Goal: Task Accomplishment & Management: Manage account settings

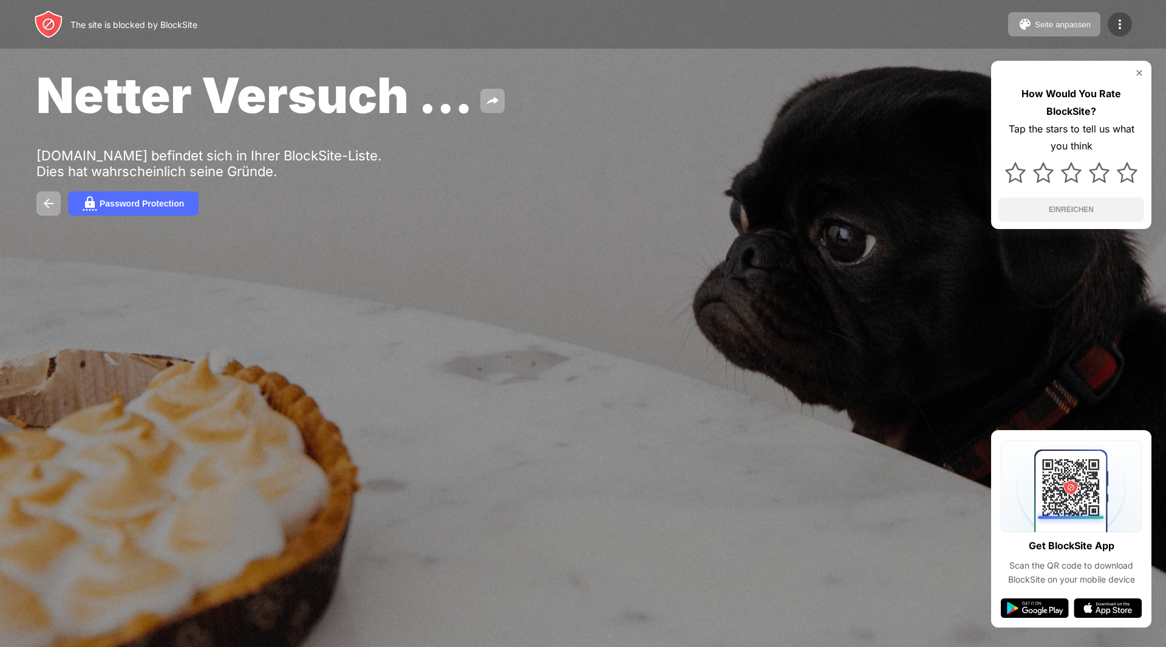
click at [1110, 24] on div at bounding box center [1119, 24] width 24 height 24
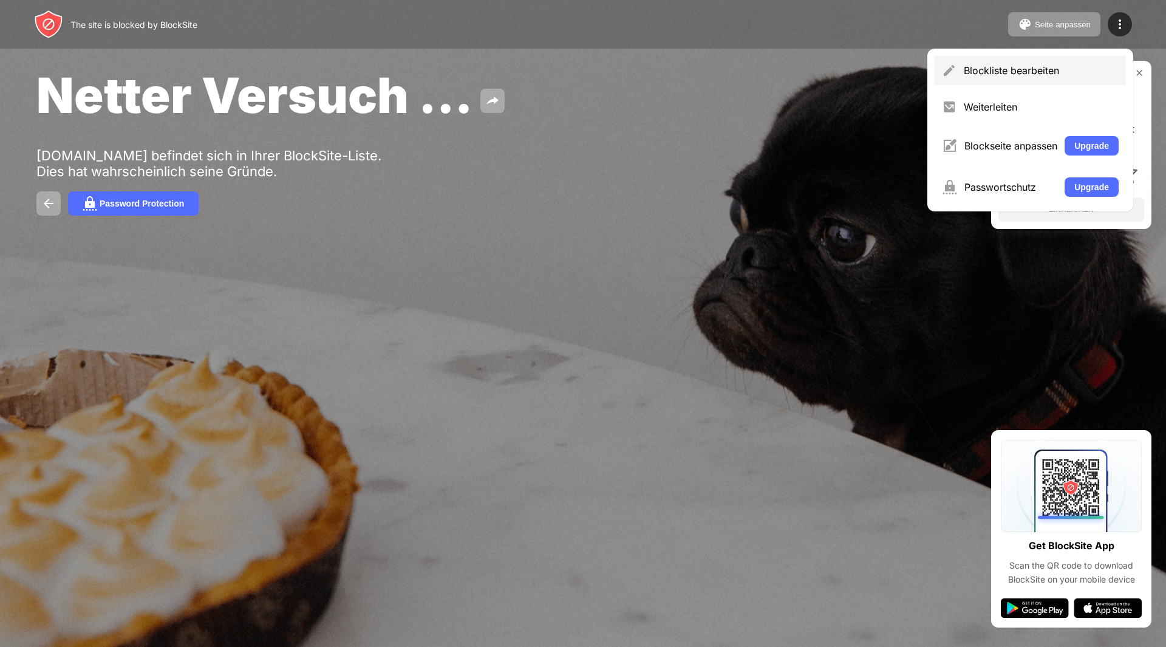
click at [1003, 84] on div "Blockliste bearbeiten" at bounding box center [1029, 70] width 191 height 29
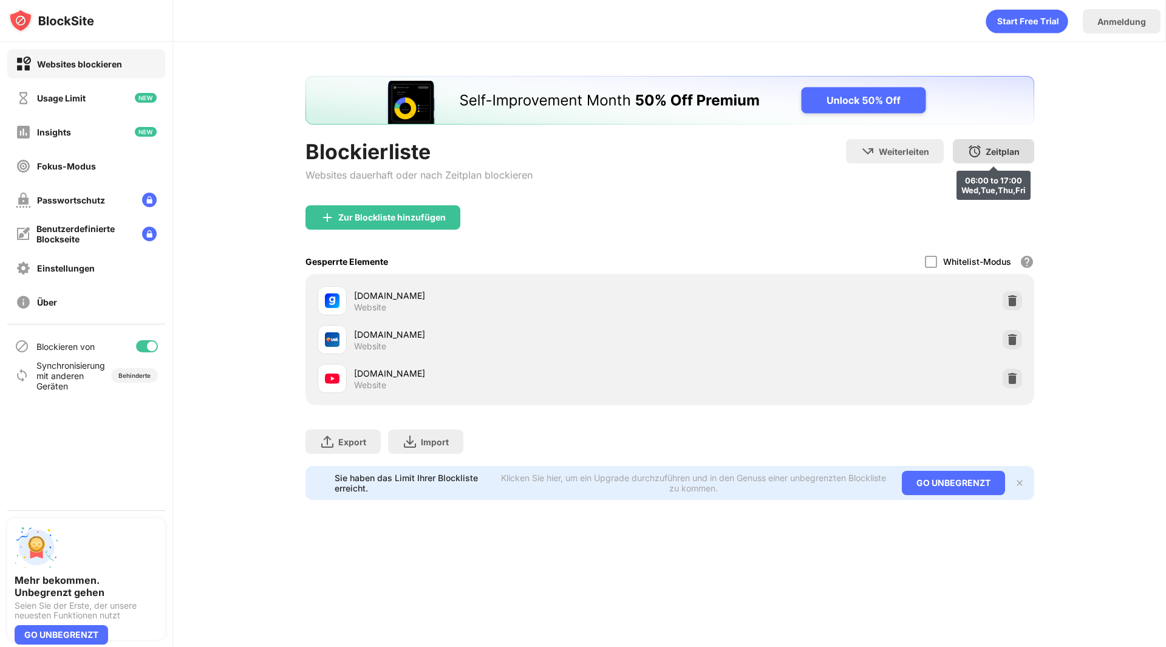
click at [962, 155] on div "Zeitplan 06:00 to 17:00 Wed,Tue,Thu,Fri" at bounding box center [992, 151] width 81 height 24
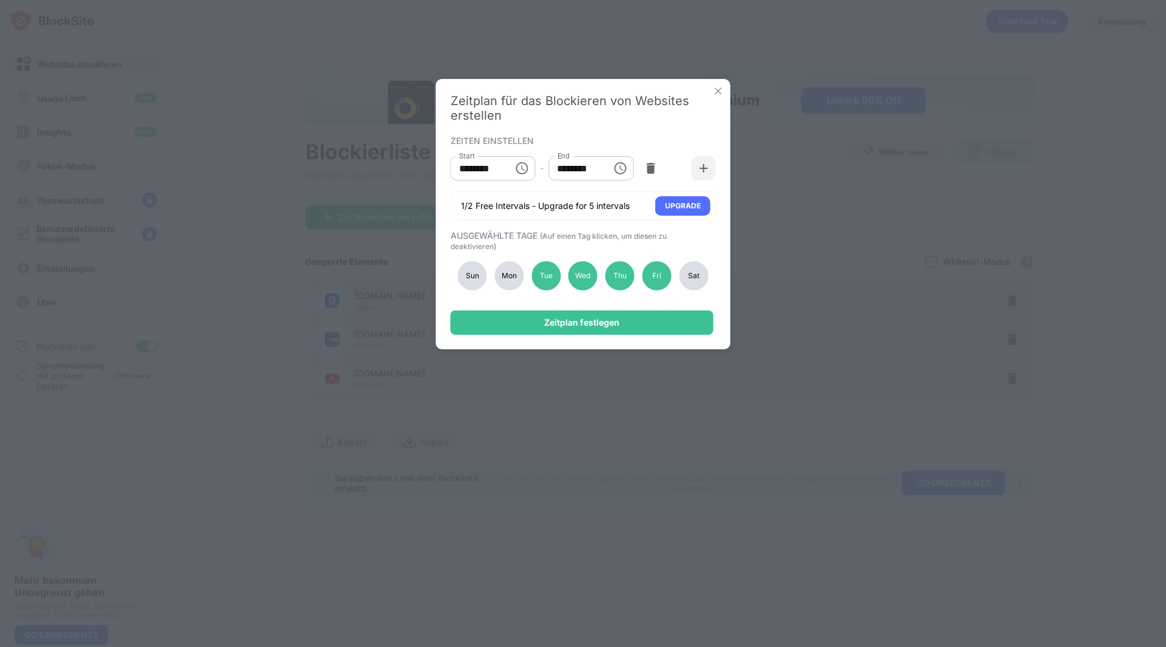
click at [514, 274] on div "Mon" at bounding box center [508, 275] width 29 height 29
click at [549, 273] on div "Tue" at bounding box center [545, 275] width 29 height 29
click at [550, 336] on div "Zeitplan für das Blockieren von Websites erstellen ZEITEN EINSTELLEN Start ****…" at bounding box center [583, 214] width 294 height 270
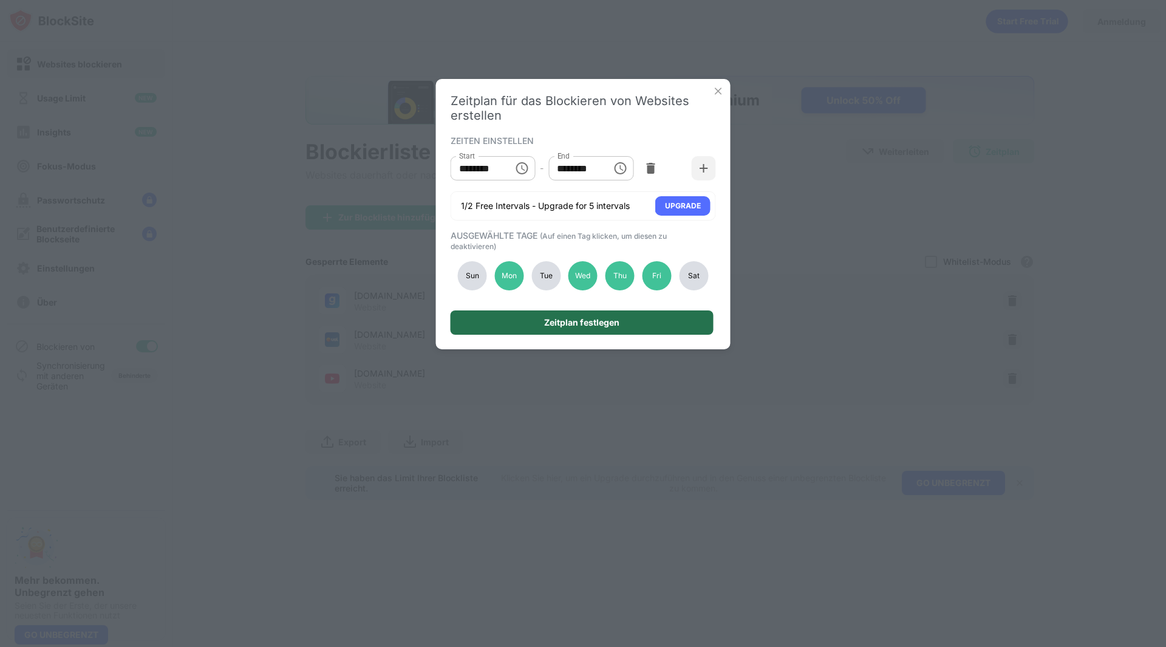
click at [546, 325] on div "Zeitplan festlegen" at bounding box center [581, 322] width 75 height 10
